Goal: Book appointment/travel/reservation

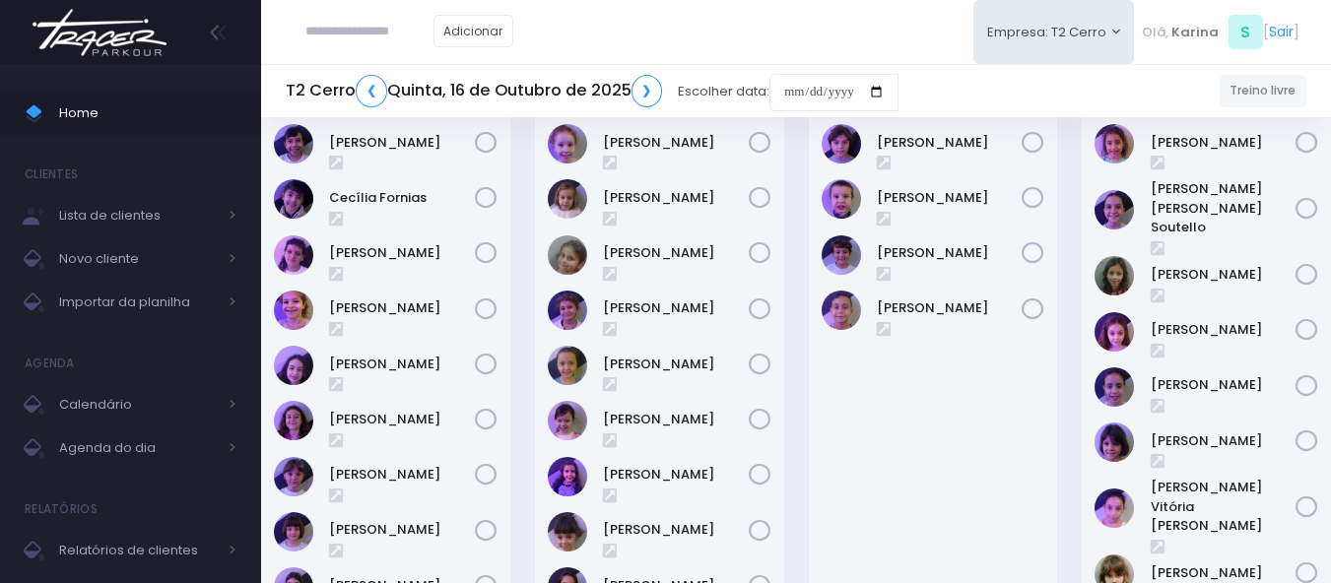
scroll to position [493, 0]
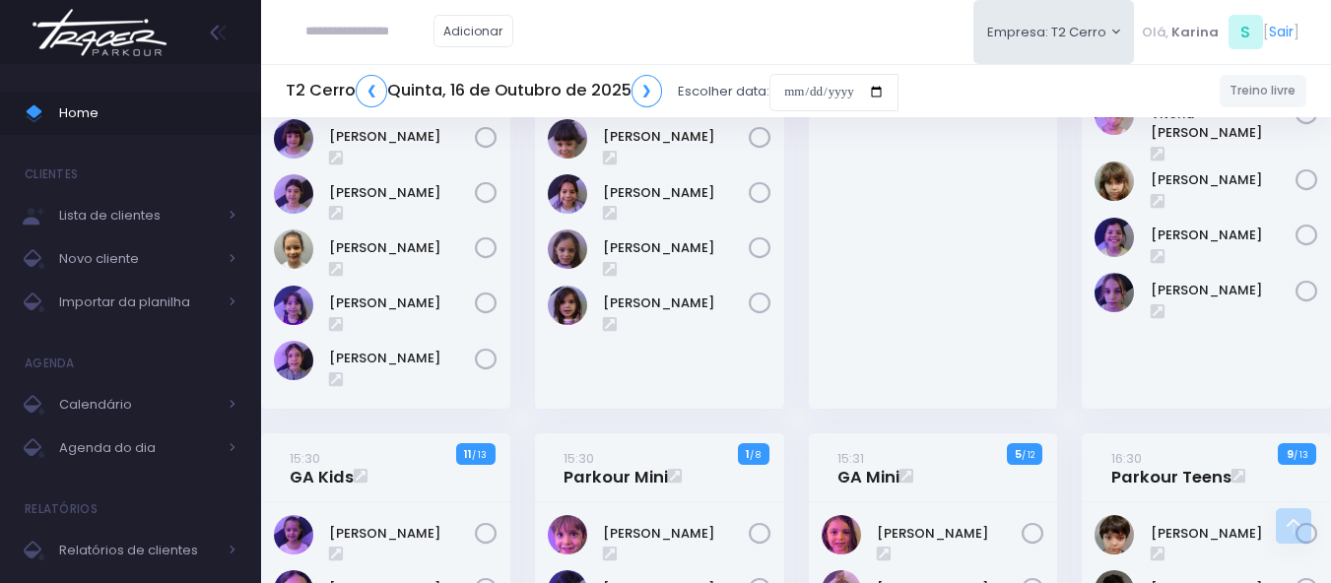
click at [87, 34] on img at bounding box center [100, 32] width 150 height 69
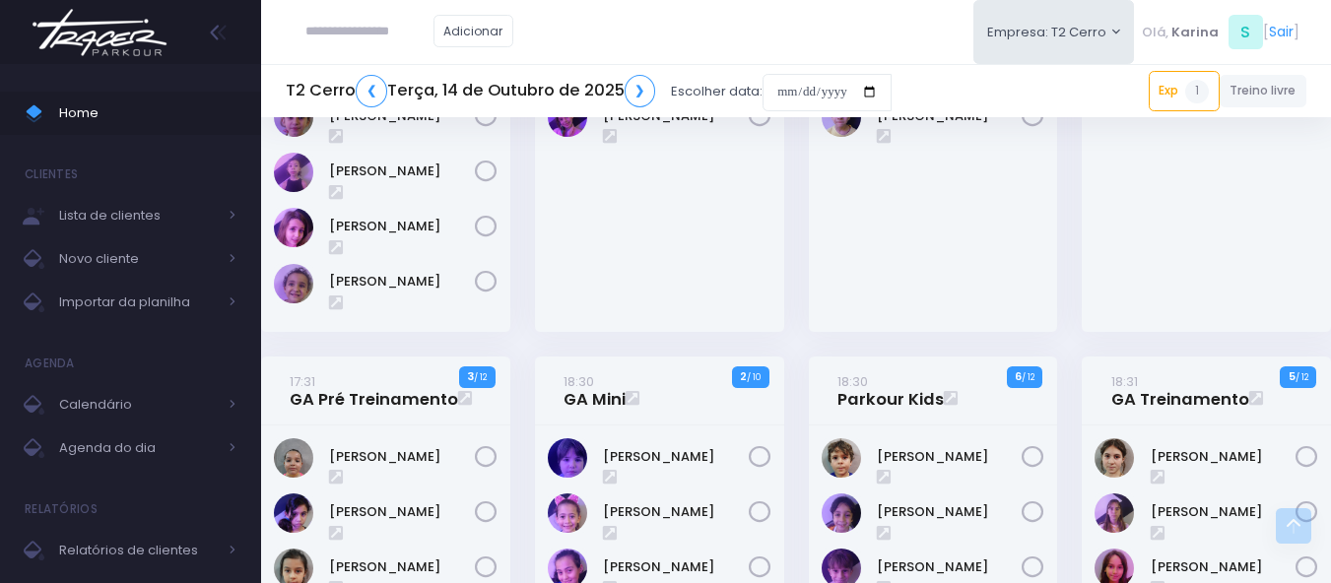
scroll to position [1577, 0]
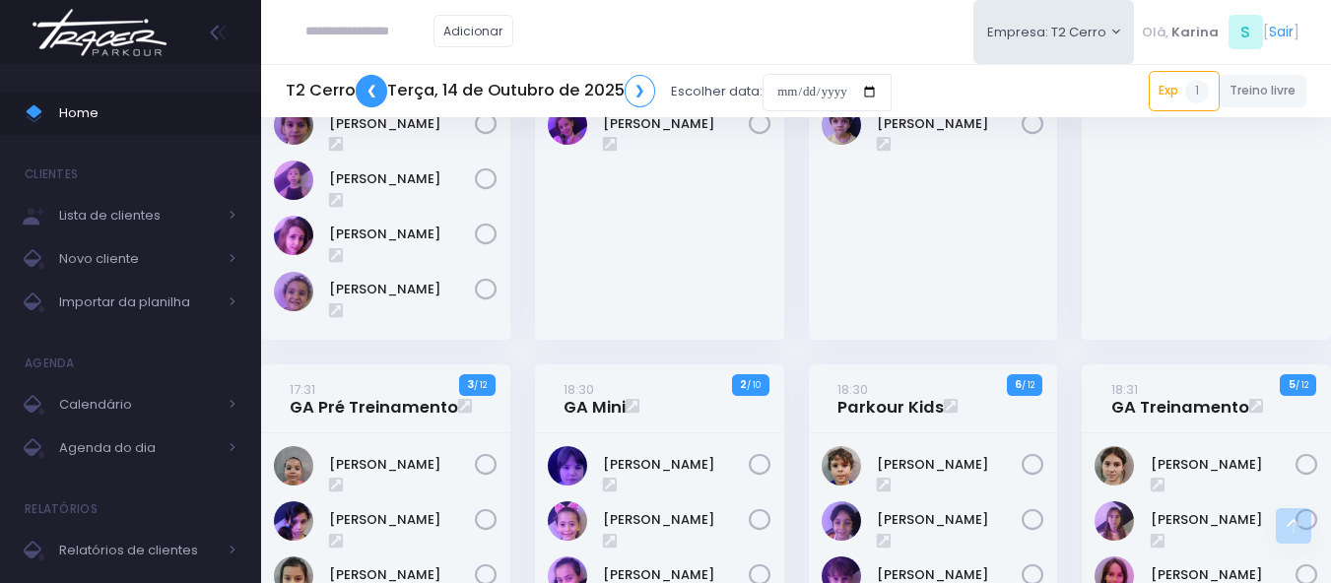
click at [372, 87] on link "❮" at bounding box center [372, 91] width 32 height 33
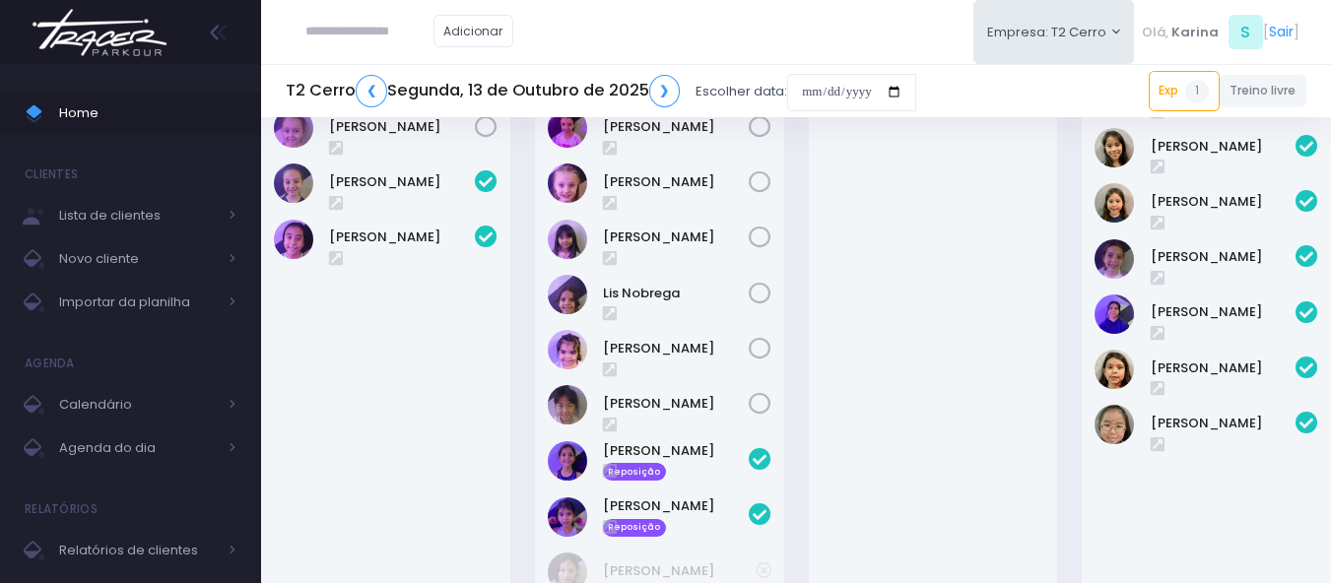
scroll to position [690, 0]
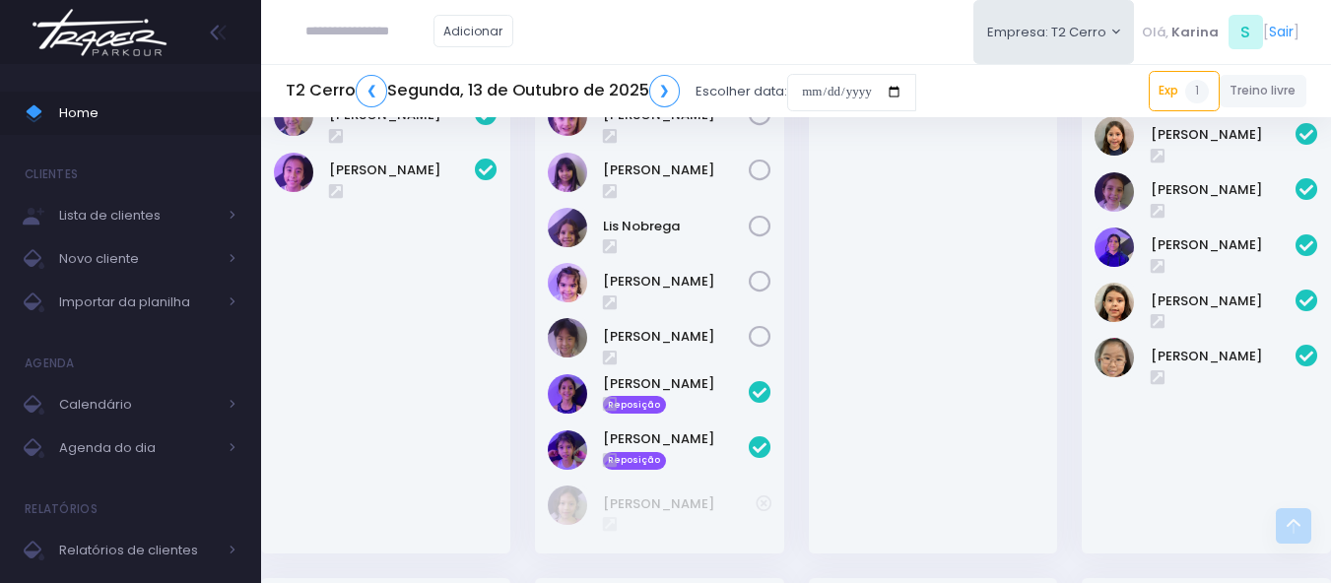
click at [968, 400] on div at bounding box center [933, 236] width 249 height 637
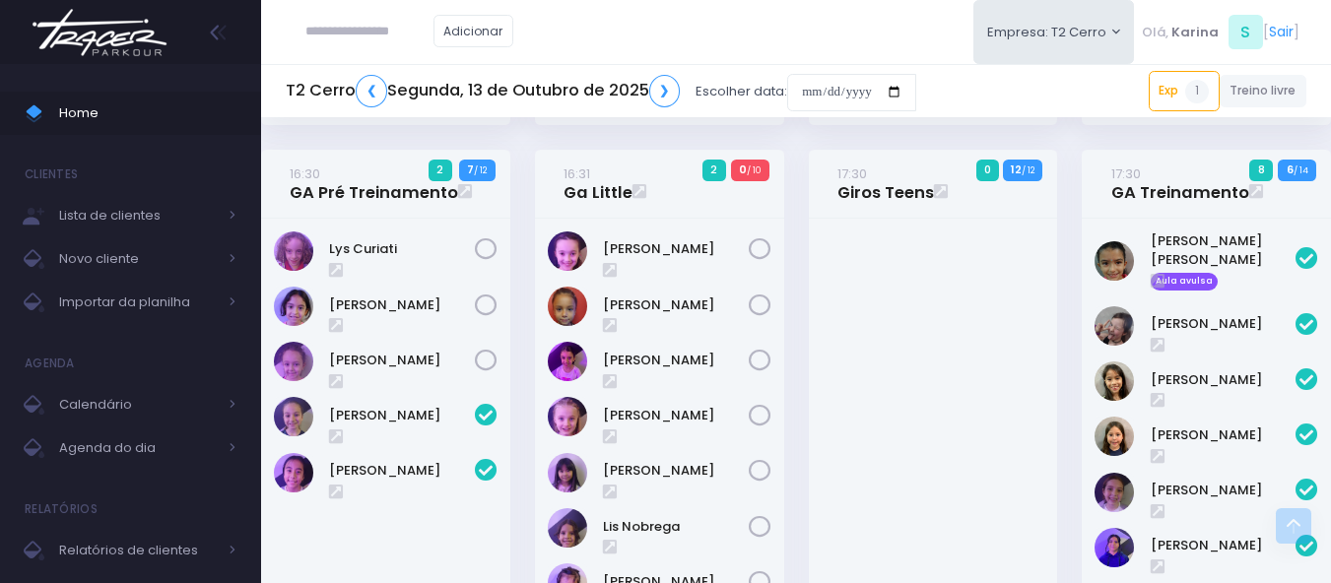
scroll to position [394, 0]
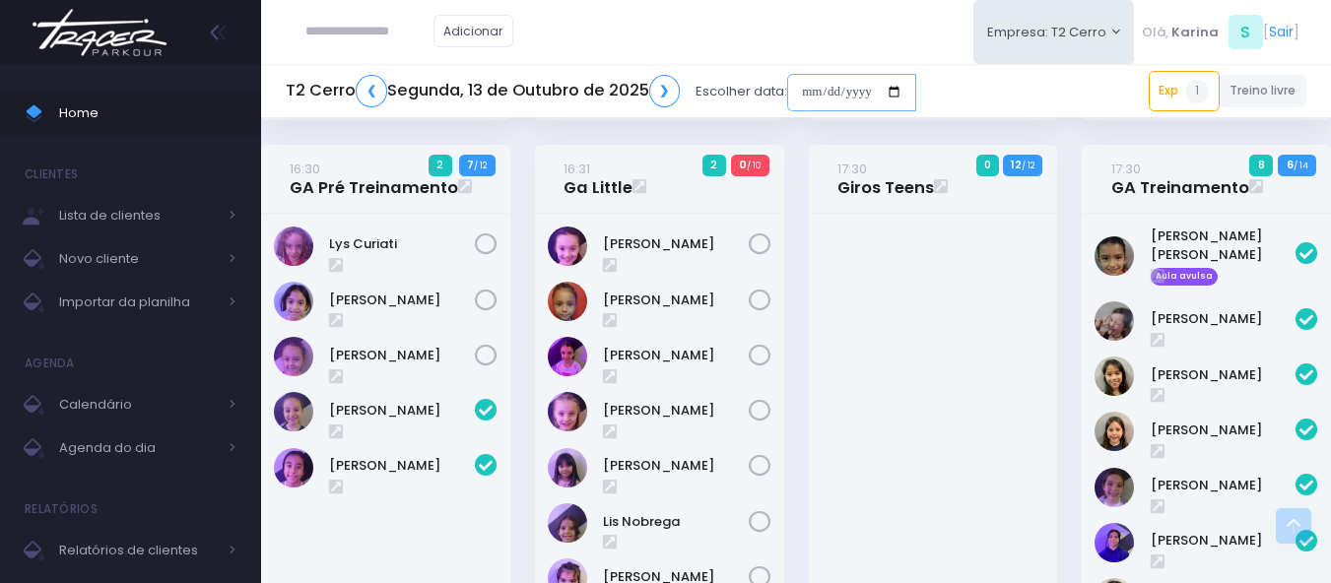
click at [849, 92] on input "date" at bounding box center [851, 92] width 129 height 37
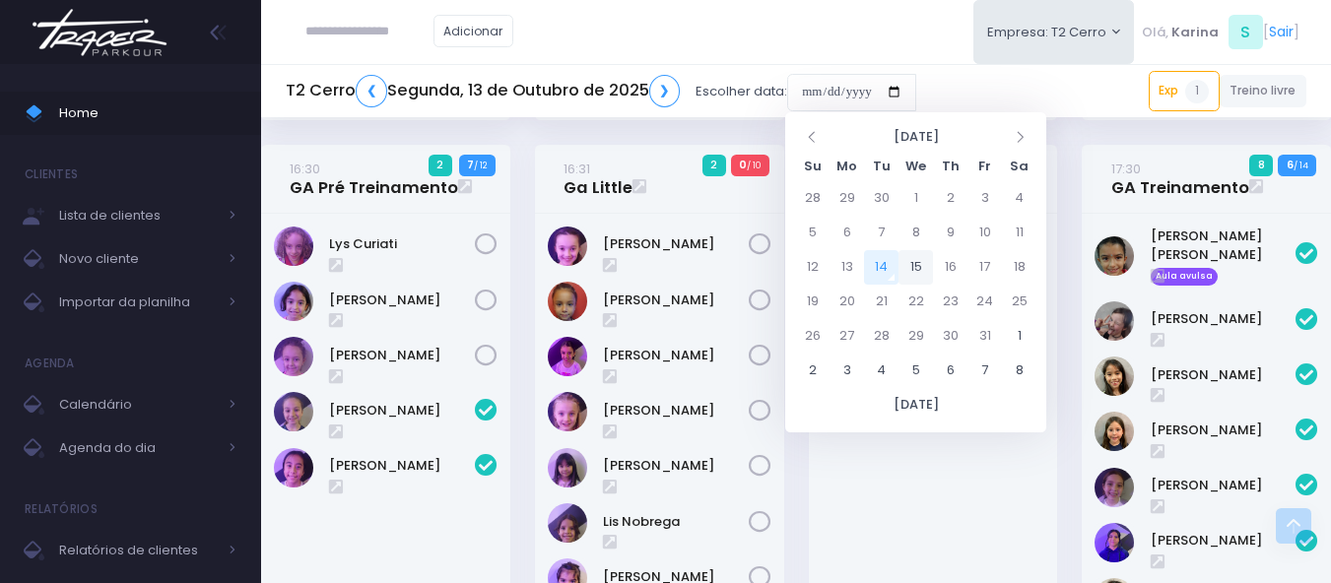
click at [928, 275] on td "15" at bounding box center [916, 267] width 34 height 34
type input "**********"
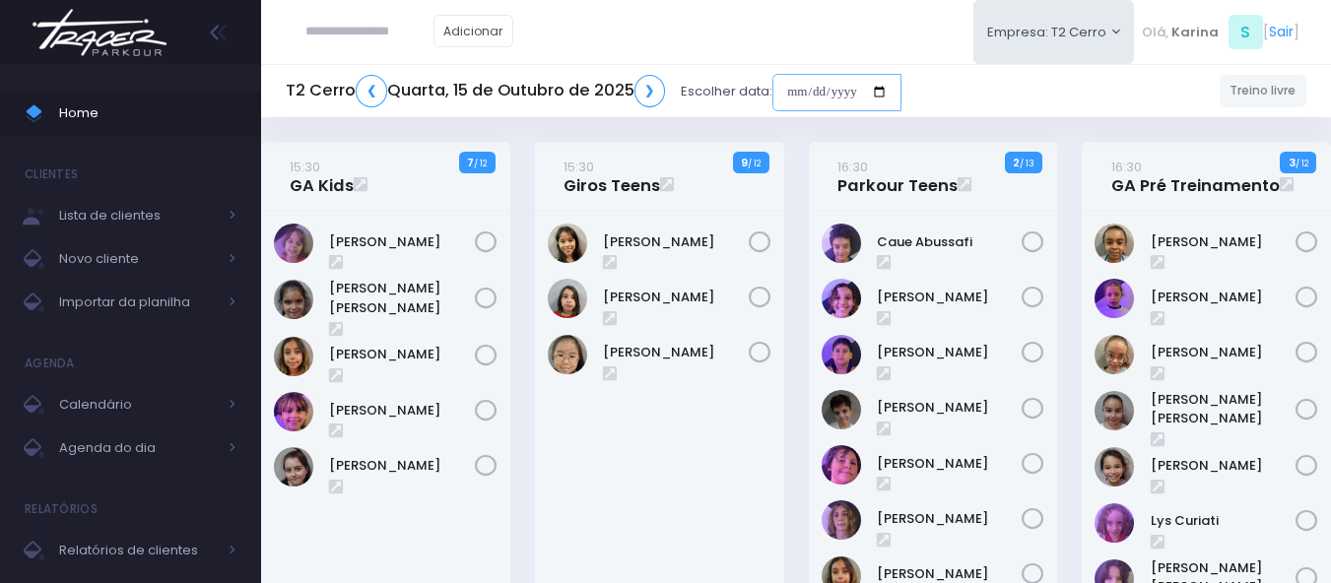
click at [830, 93] on input "date" at bounding box center [837, 92] width 129 height 37
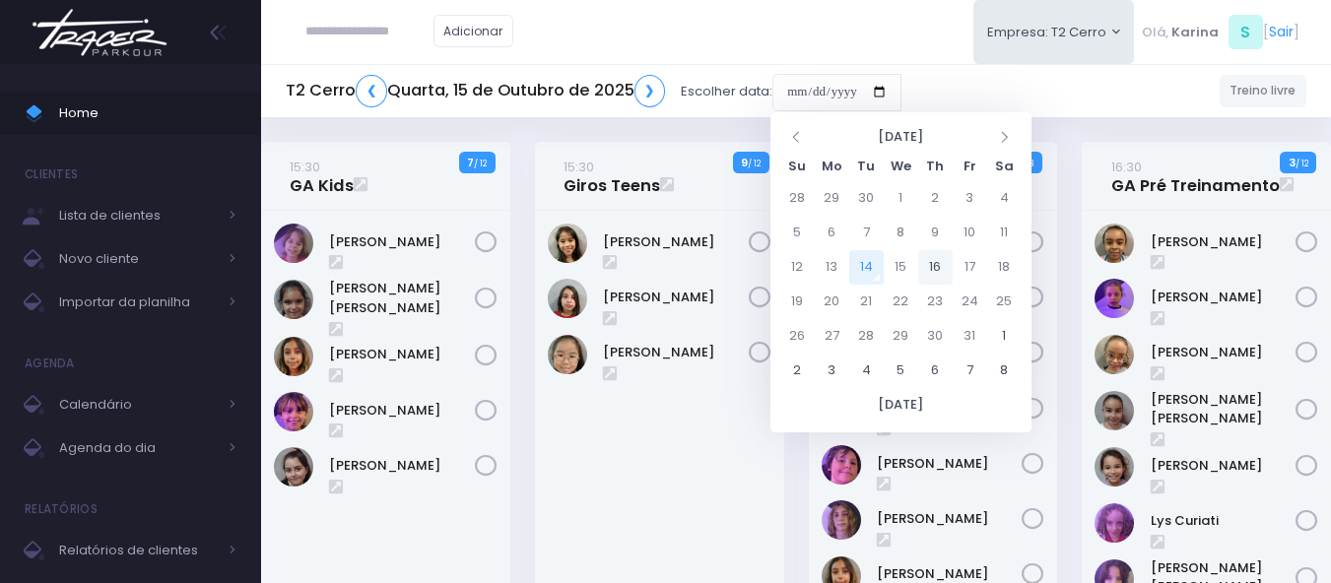
click at [939, 267] on td "16" at bounding box center [935, 267] width 34 height 34
type input "**********"
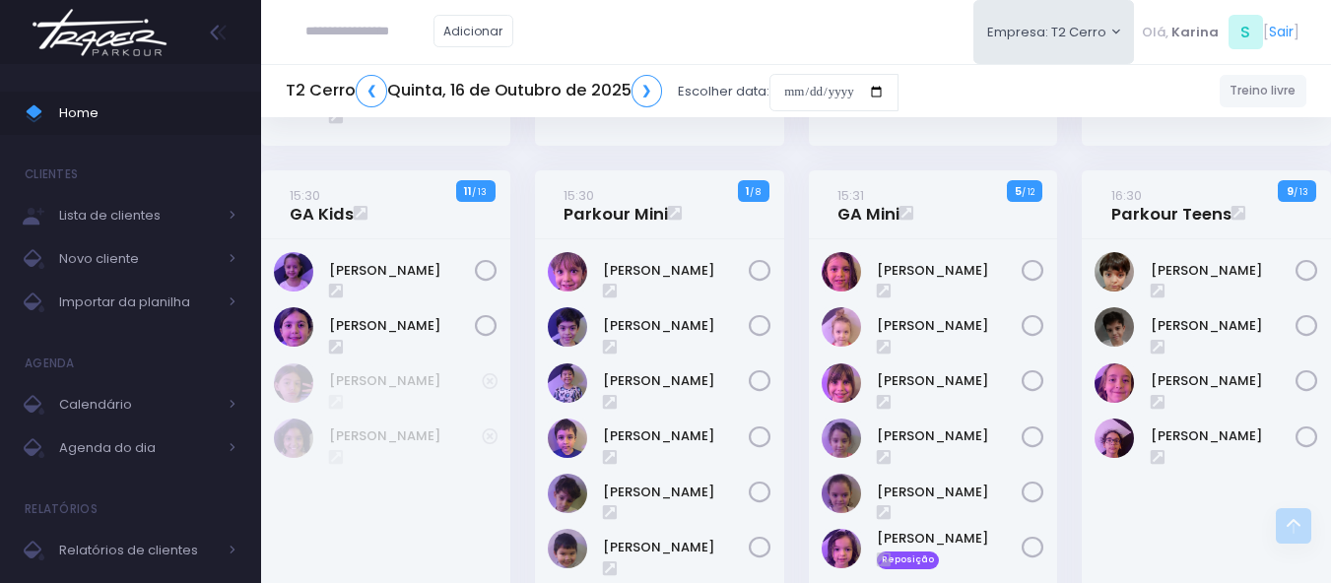
scroll to position [690, 0]
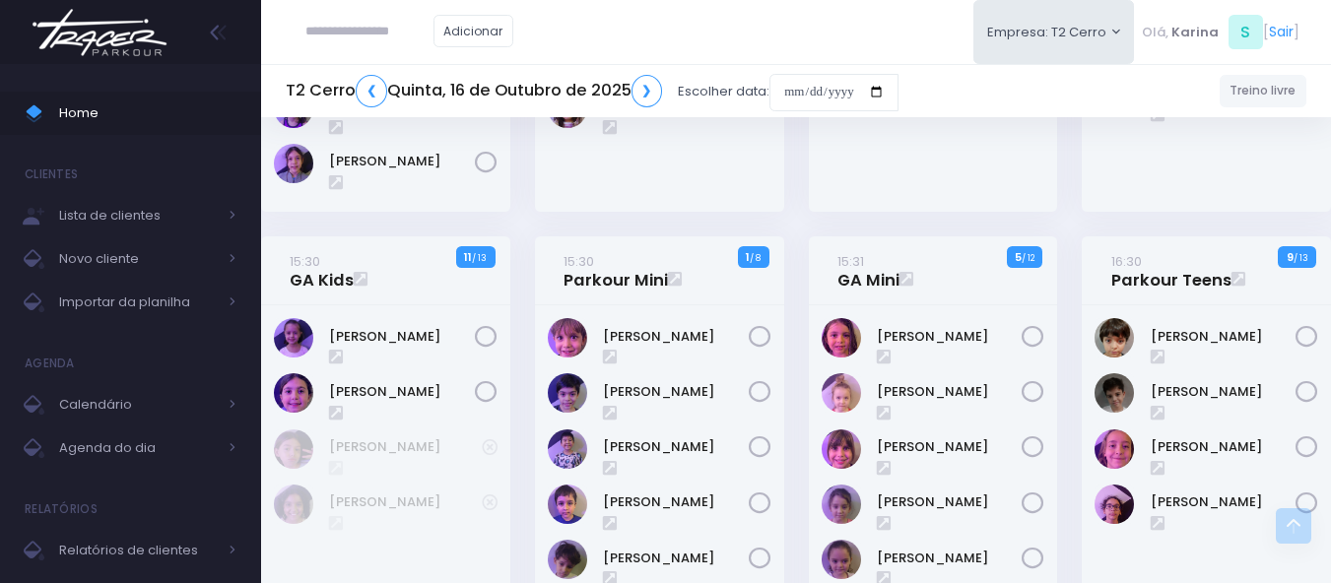
click at [799, 267] on div "15:31 GA Mini 5 / 12" at bounding box center [933, 491] width 274 height 508
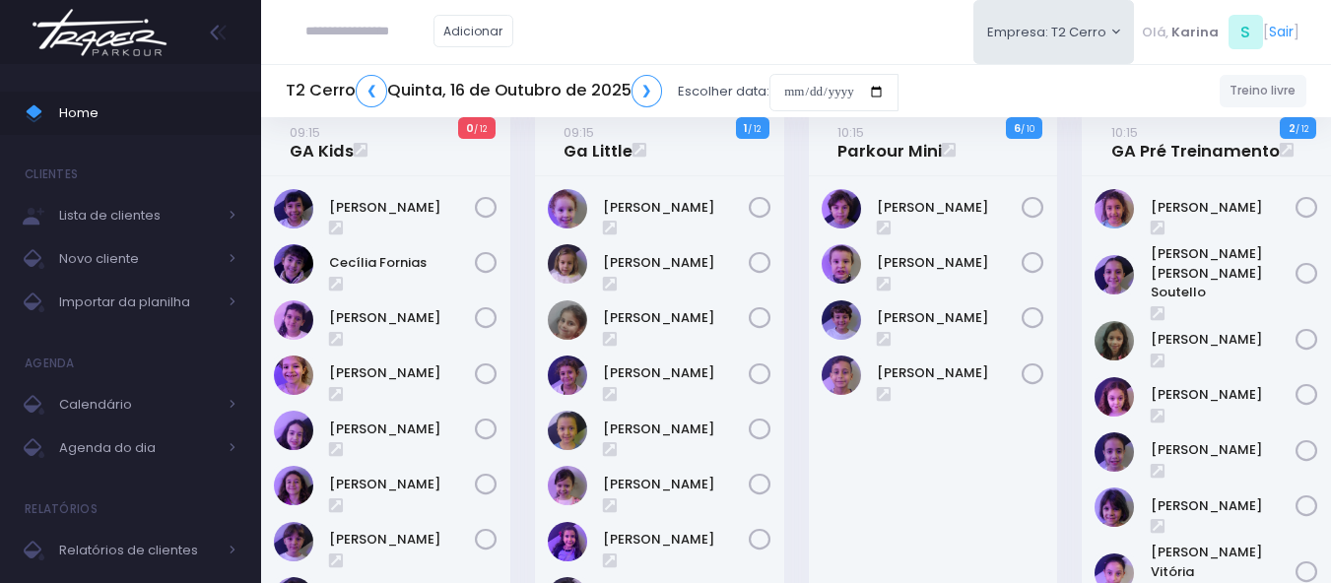
scroll to position [0, 0]
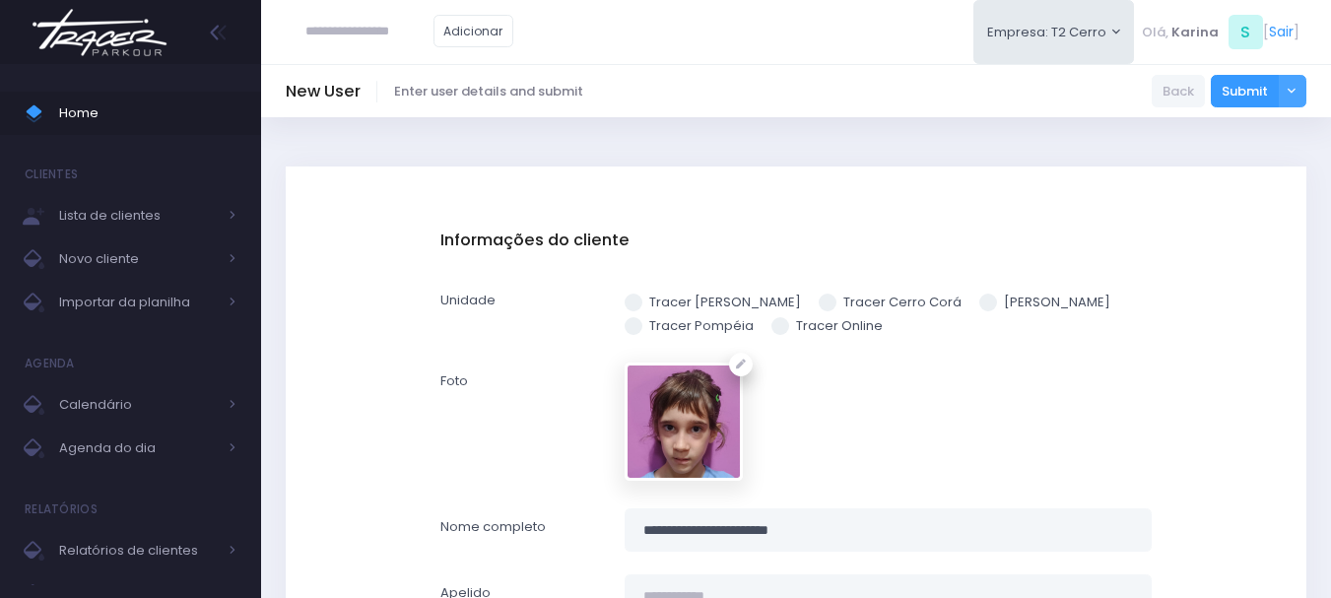
click at [126, 52] on img at bounding box center [100, 32] width 150 height 69
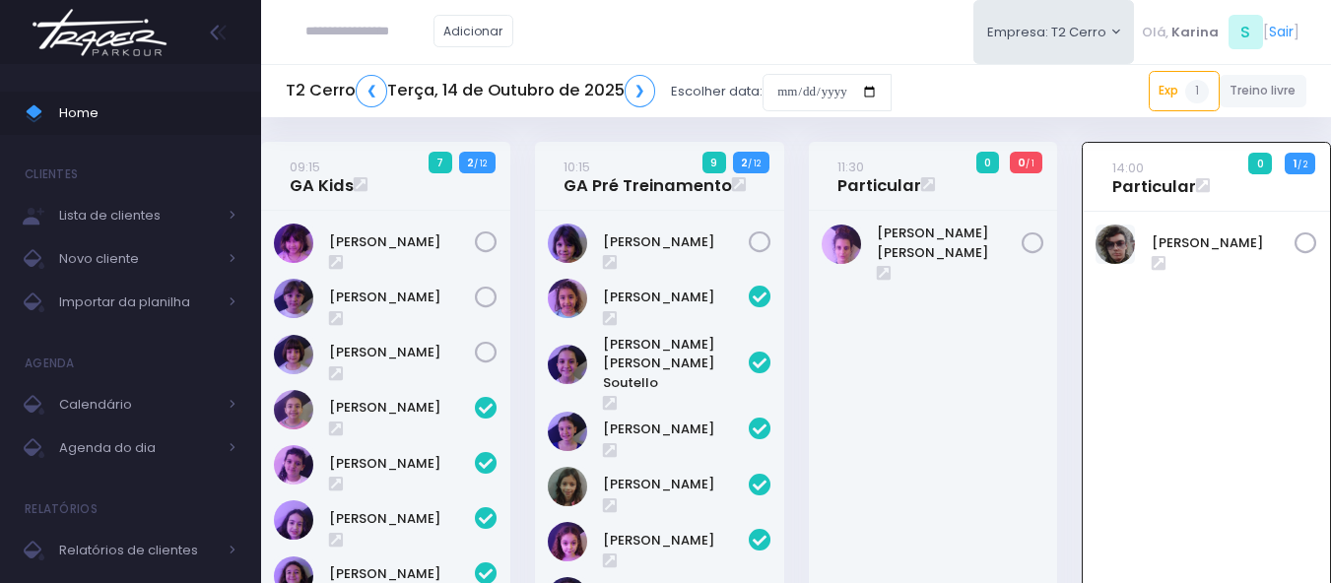
click at [1196, 422] on div "Fernando Pires" at bounding box center [1206, 522] width 247 height 621
click at [906, 448] on div "Maria Laura" at bounding box center [933, 522] width 249 height 623
click at [106, 39] on img at bounding box center [100, 32] width 150 height 69
click at [843, 94] on input "date" at bounding box center [827, 92] width 129 height 37
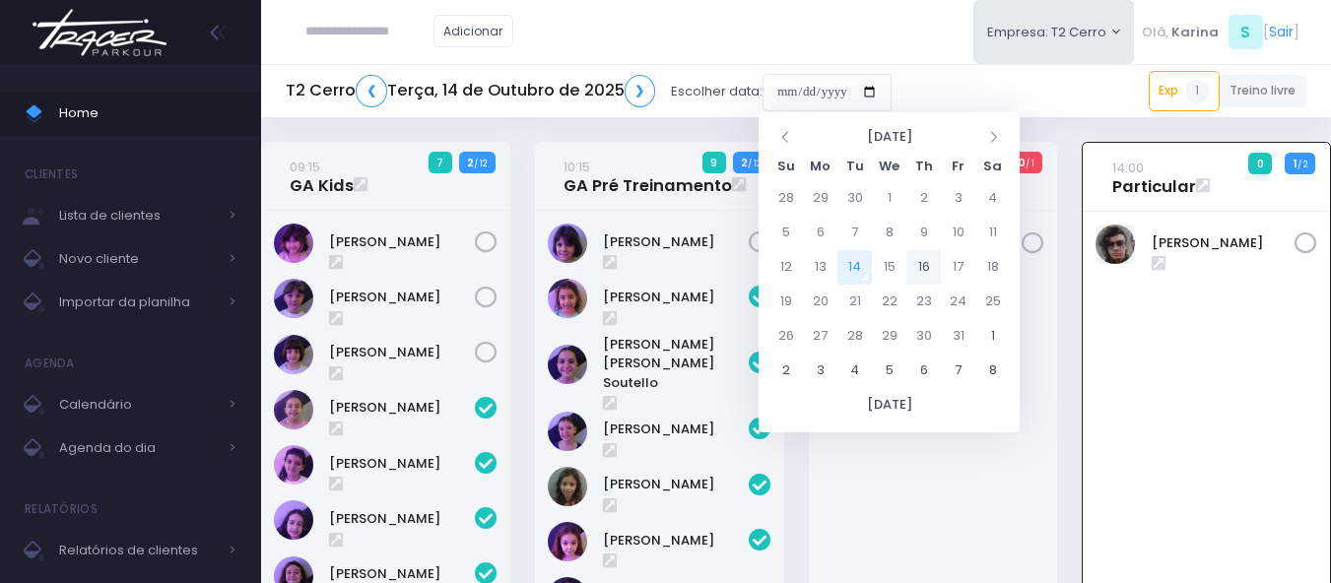
click at [928, 264] on td "16" at bounding box center [924, 267] width 34 height 34
type input "**********"
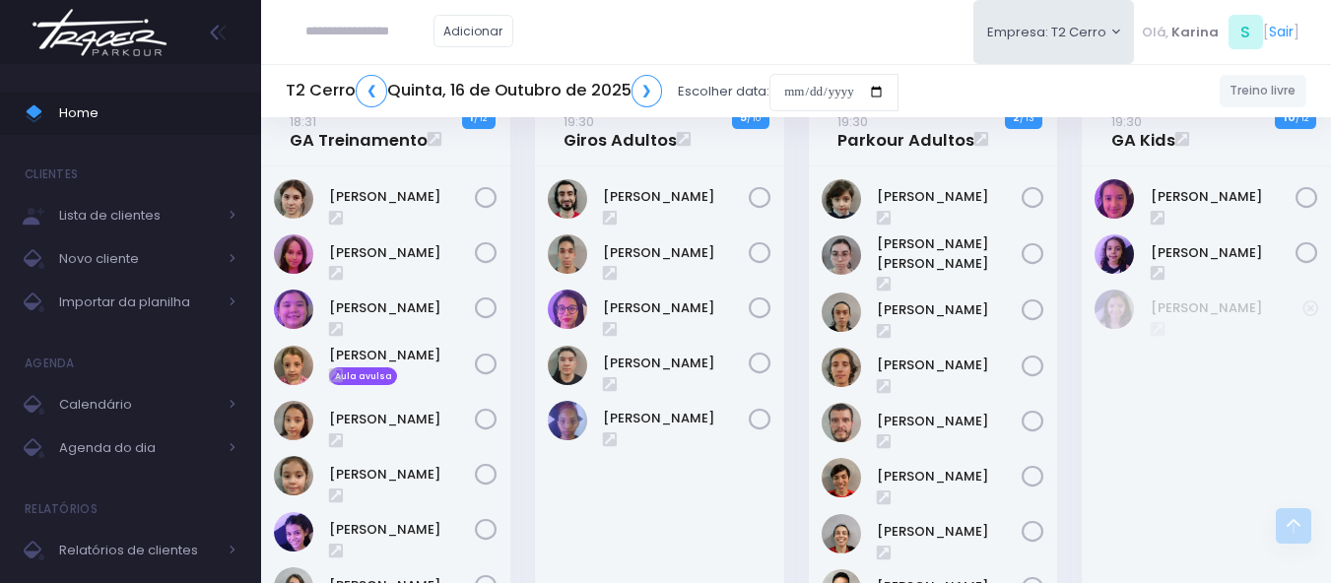
scroll to position [2267, 0]
